Goal: Task Accomplishment & Management: Complete application form

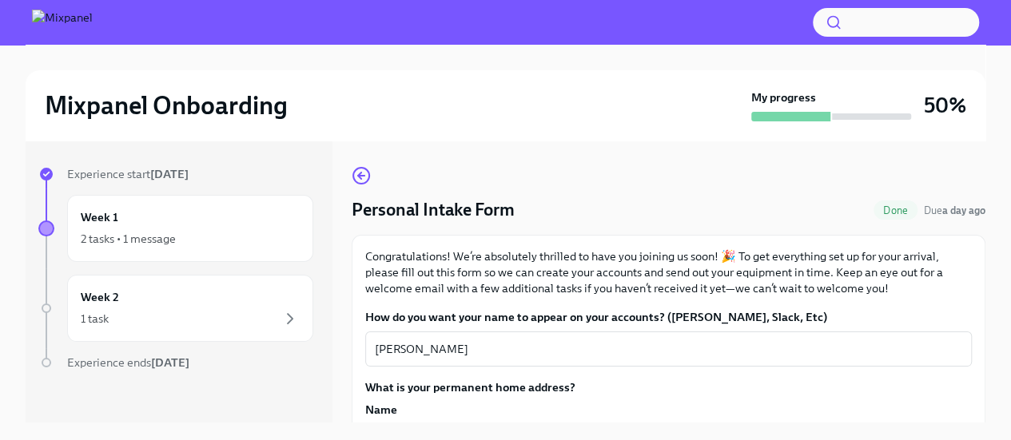
scroll to position [129, 0]
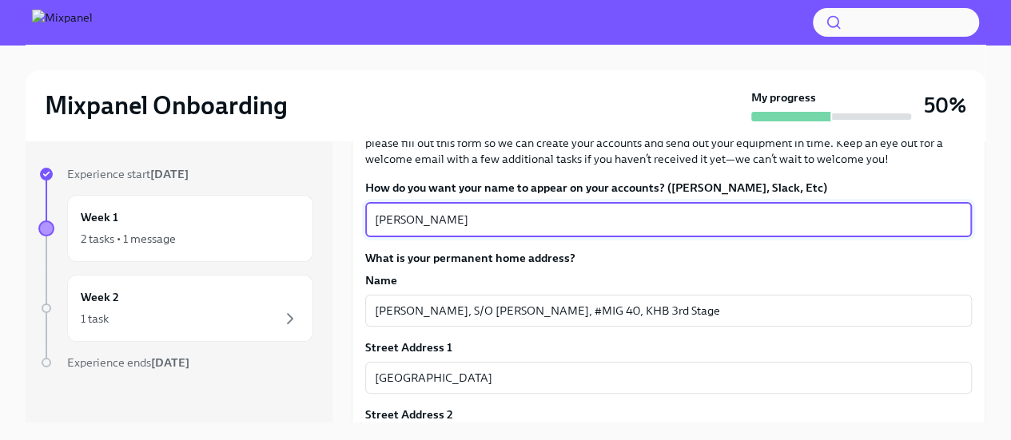
click at [687, 215] on textarea "[PERSON_NAME]" at bounding box center [668, 219] width 587 height 19
type textarea "[PERSON_NAME]"
click at [701, 277] on div "Name" at bounding box center [668, 280] width 606 height 16
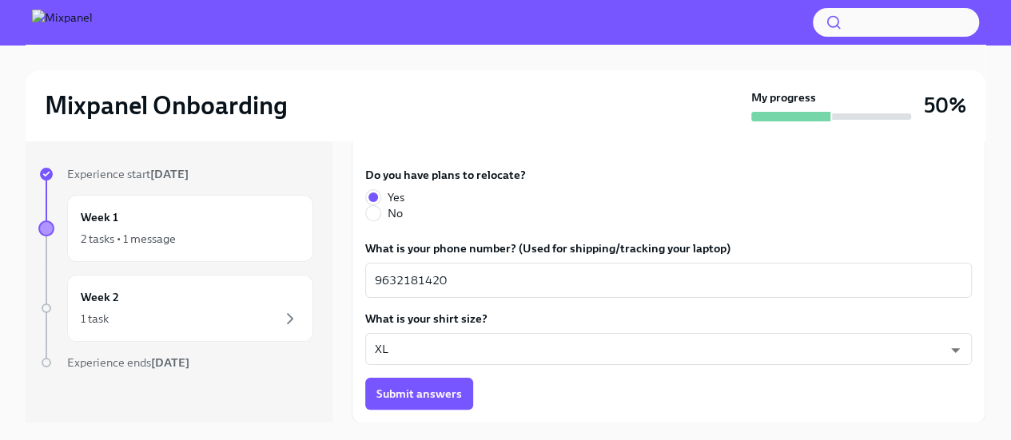
scroll to position [27, 0]
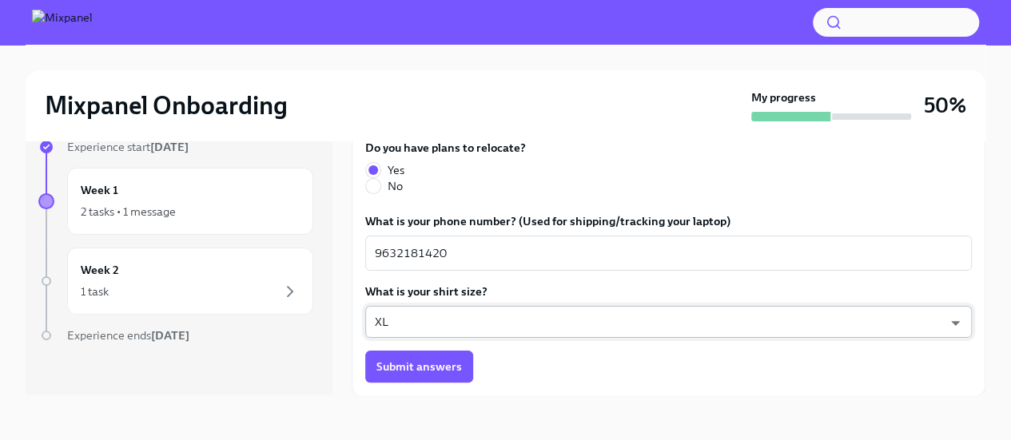
click at [428, 320] on body "Mixpanel Onboarding My progress 50% Experience start [DATE] Week 1 2 tasks • 1 …" at bounding box center [505, 206] width 1011 height 467
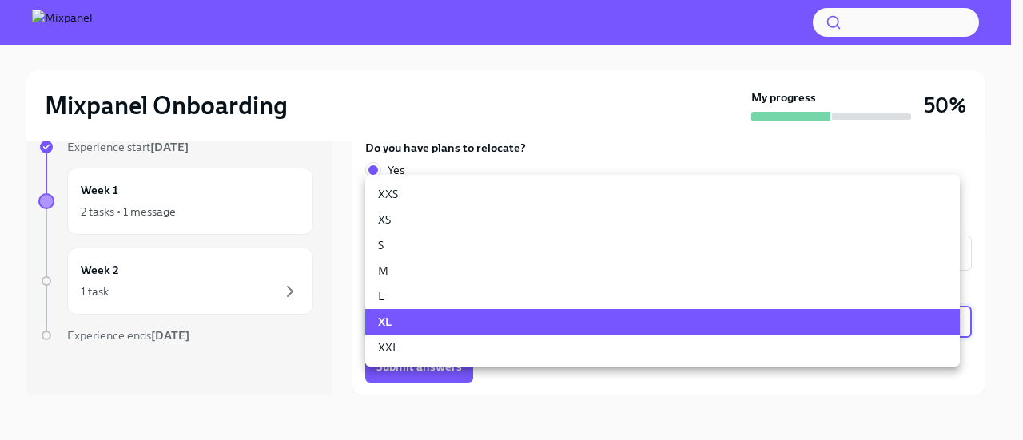
click at [462, 407] on div at bounding box center [511, 220] width 1023 height 440
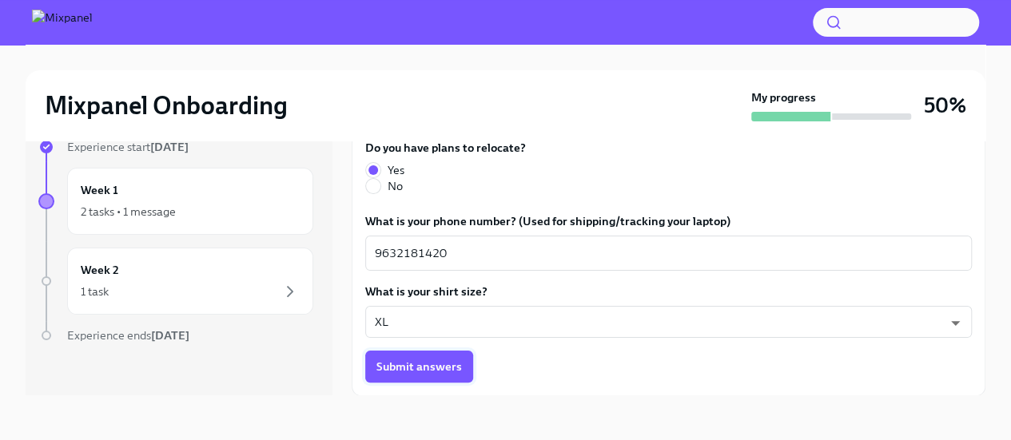
click at [417, 356] on button "Submit answers" at bounding box center [419, 367] width 108 height 32
click at [200, 265] on div "Week 2 1 task" at bounding box center [190, 281] width 219 height 40
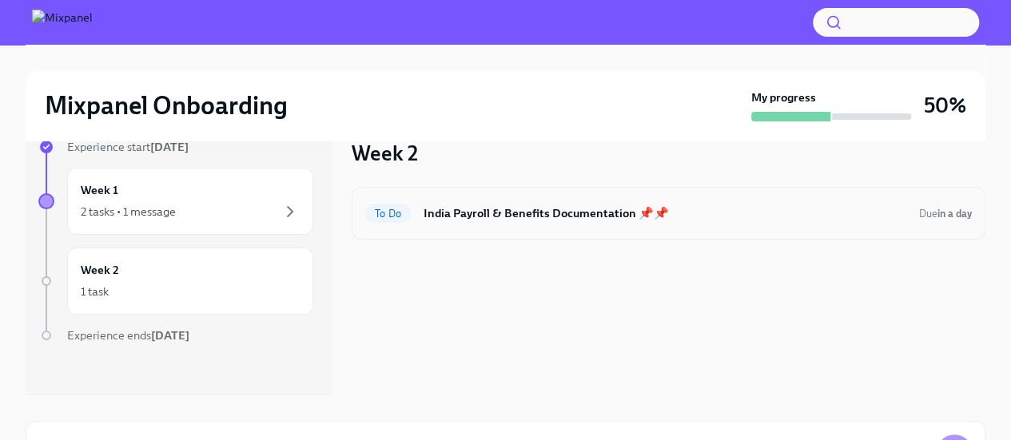
click at [588, 218] on h6 "India Payroll & Benefits Documentation 📌📌" at bounding box center [664, 214] width 483 height 18
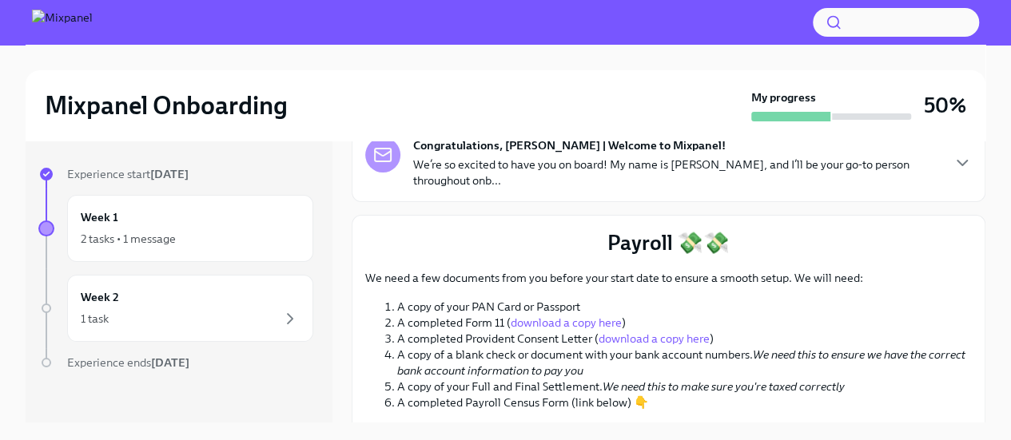
scroll to position [121, 0]
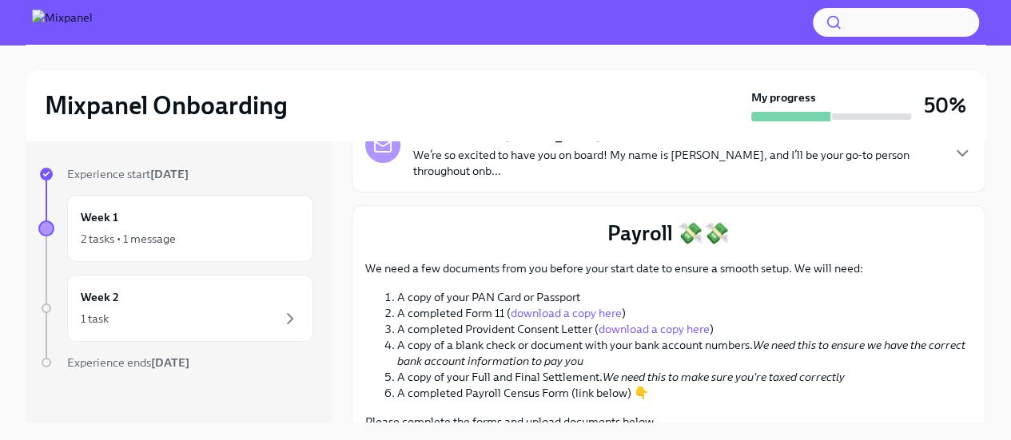
click at [739, 266] on p "We need a few documents from you before your start date to ensure a smooth setu…" at bounding box center [668, 268] width 606 height 16
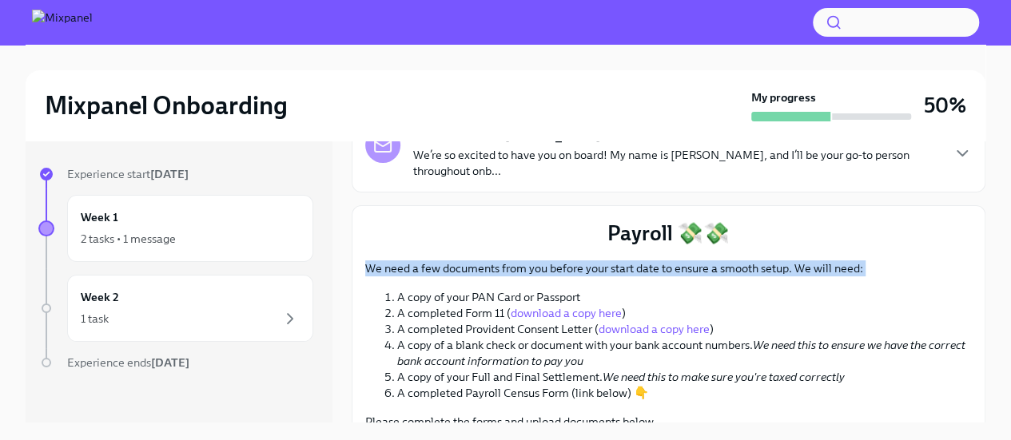
click at [739, 266] on p "We need a few documents from you before your start date to ensure a smooth setu…" at bounding box center [668, 268] width 606 height 16
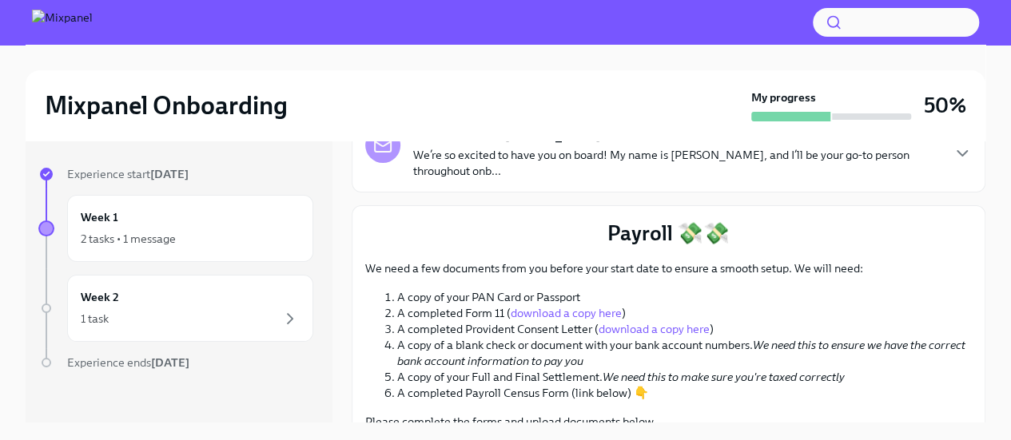
click at [824, 303] on li "A copy of your PAN Card or Passport" at bounding box center [684, 297] width 575 height 16
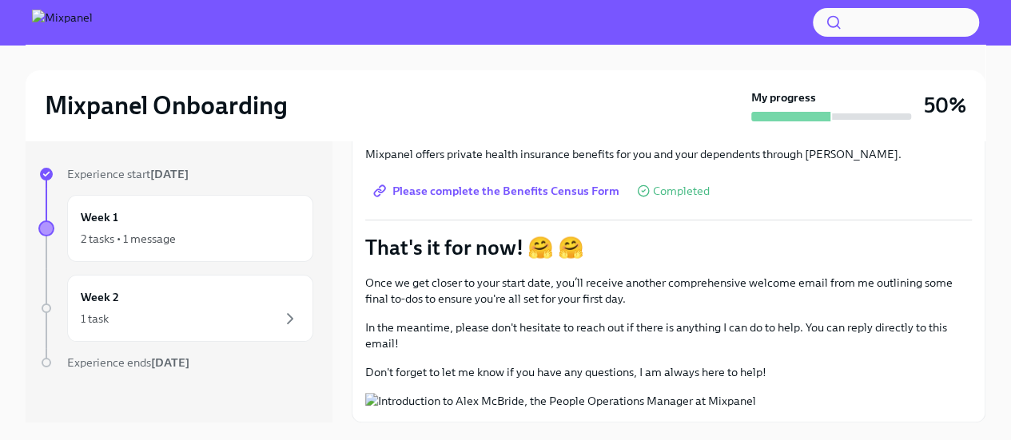
scroll to position [837, 0]
click at [175, 239] on div "2 tasks • 1 message" at bounding box center [128, 239] width 95 height 16
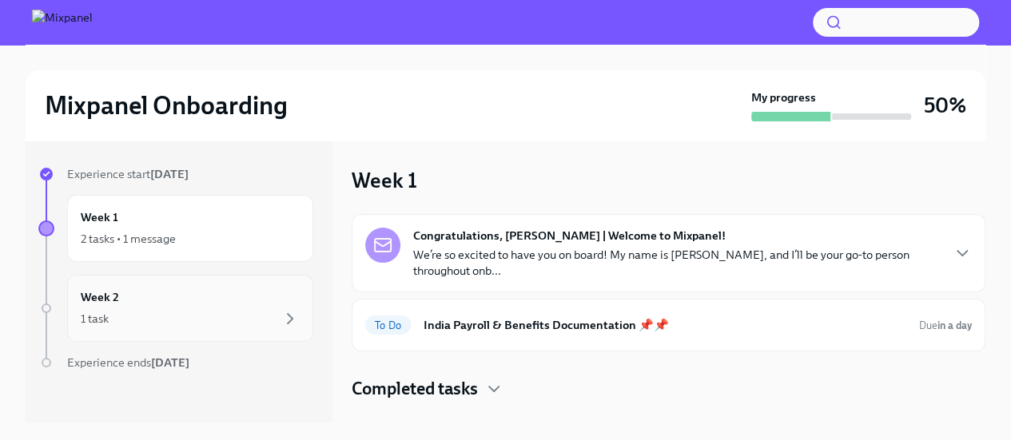
click at [116, 309] on div "1 task" at bounding box center [190, 318] width 219 height 19
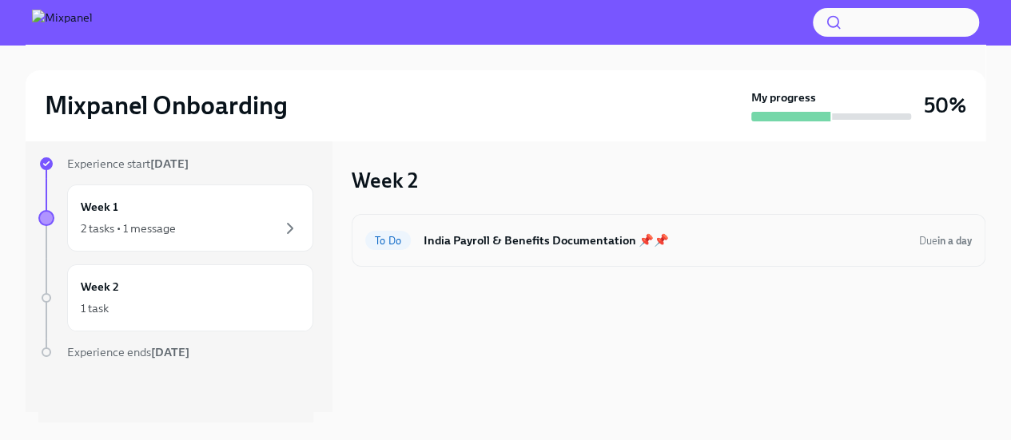
click at [478, 237] on h6 "India Payroll & Benefits Documentation 📌📌" at bounding box center [664, 241] width 483 height 18
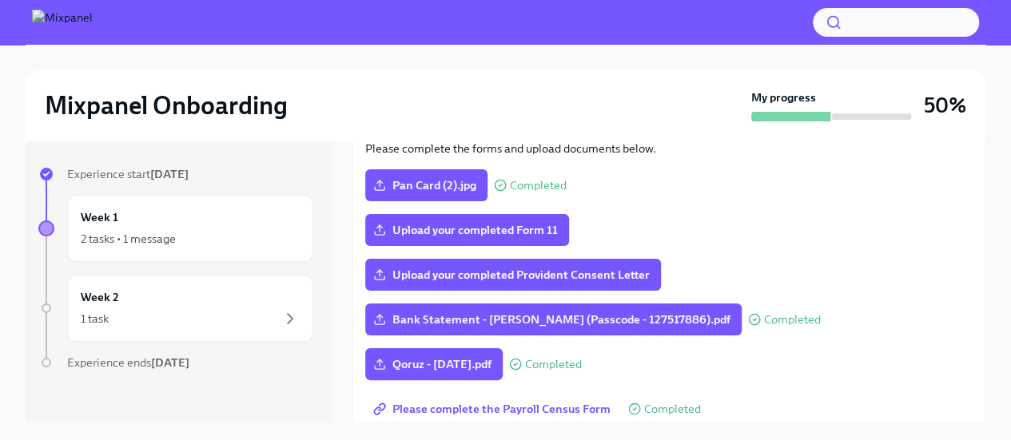
scroll to position [395, 0]
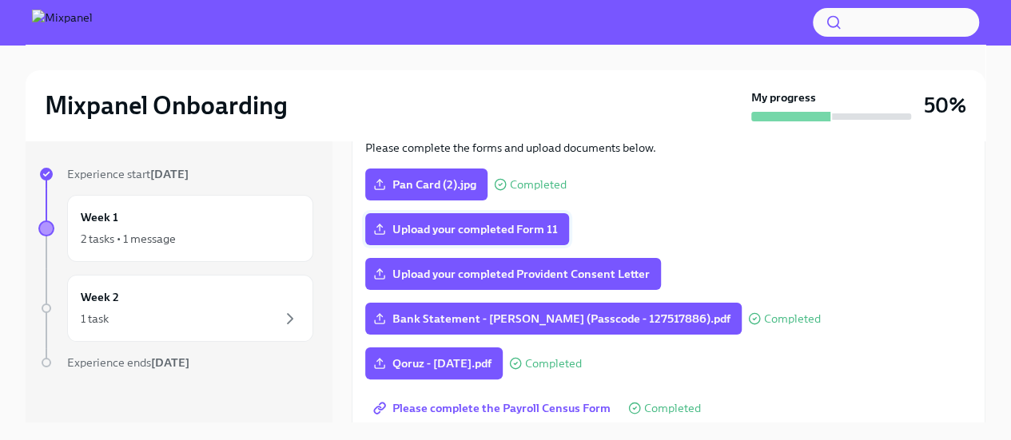
click at [529, 234] on span "Upload your completed Form 11" at bounding box center [466, 229] width 181 height 16
click at [0, 0] on input "Upload your completed Form 11" at bounding box center [0, 0] width 0 height 0
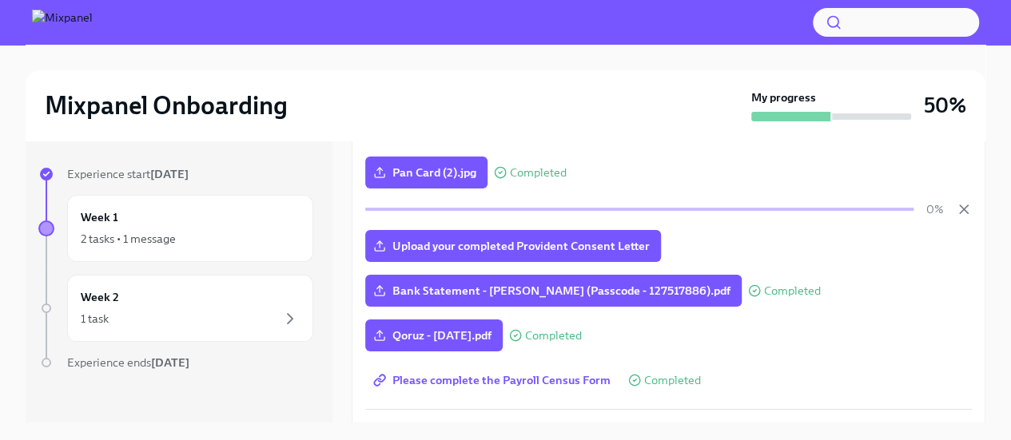
scroll to position [356, 0]
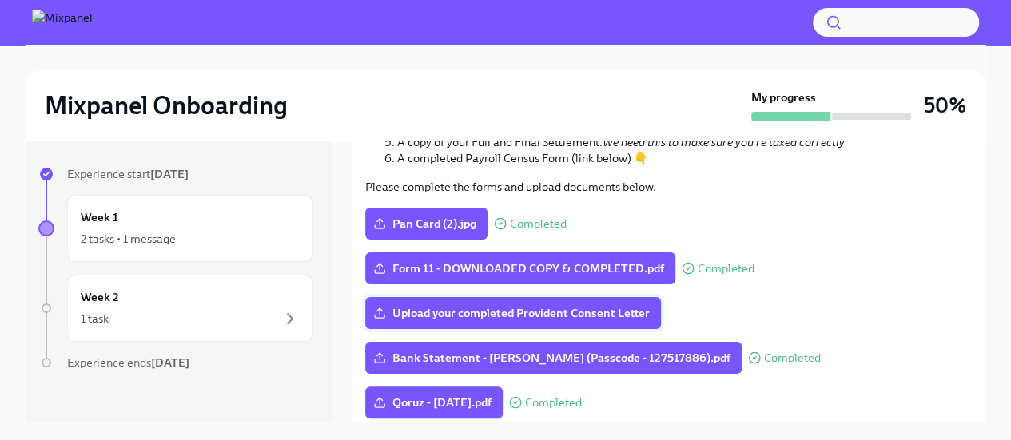
click at [612, 312] on span "Upload your completed Provident Consent Letter" at bounding box center [512, 313] width 273 height 16
click at [0, 0] on input "Upload your completed Provident Consent Letter" at bounding box center [0, 0] width 0 height 0
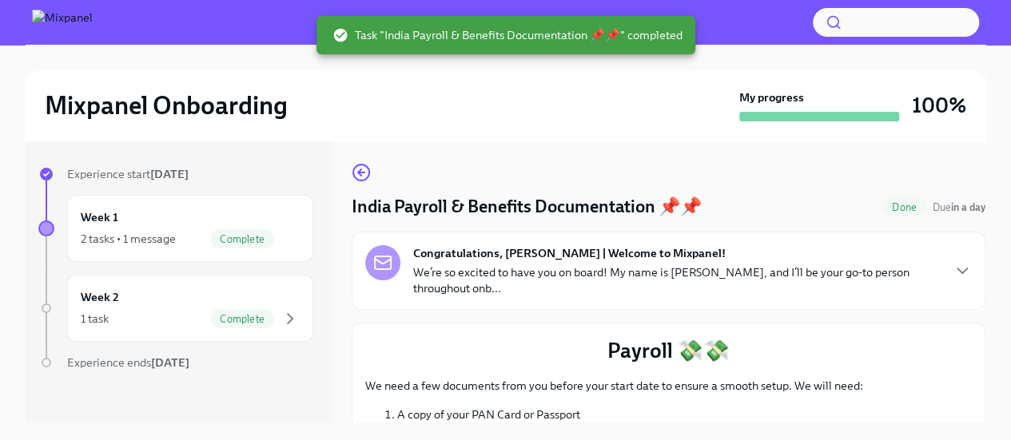
scroll to position [0, 0]
